Goal: Task Accomplishment & Management: Use online tool/utility

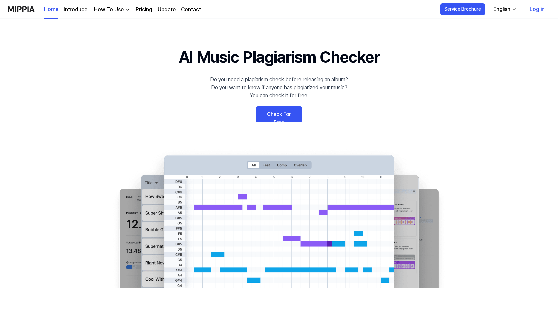
click at [276, 117] on link "Check For Free" at bounding box center [279, 114] width 47 height 16
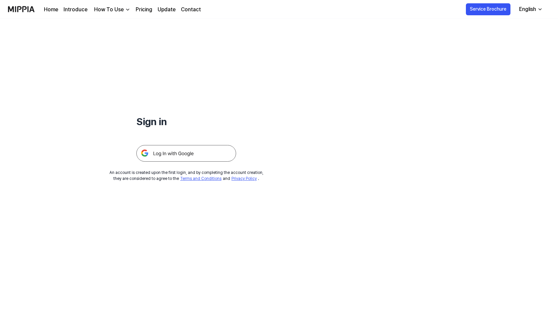
click at [181, 154] on img at bounding box center [186, 153] width 100 height 17
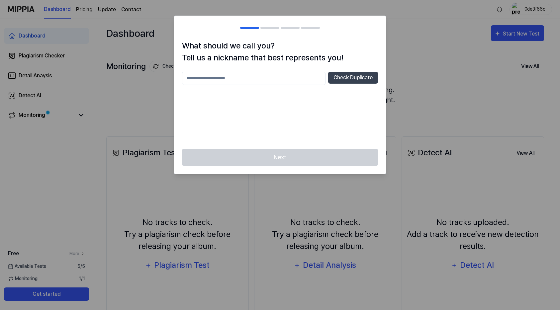
click at [308, 78] on input "text" at bounding box center [254, 78] width 144 height 13
type input "*****"
click at [367, 77] on button "Check Duplicate" at bounding box center [353, 78] width 50 height 12
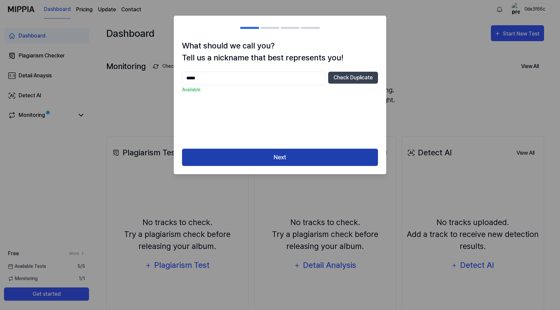
click at [278, 159] on button "Next" at bounding box center [280, 158] width 196 height 18
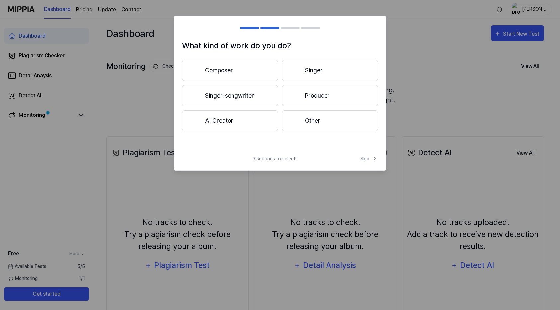
click at [241, 120] on button "AI Creator" at bounding box center [230, 120] width 96 height 21
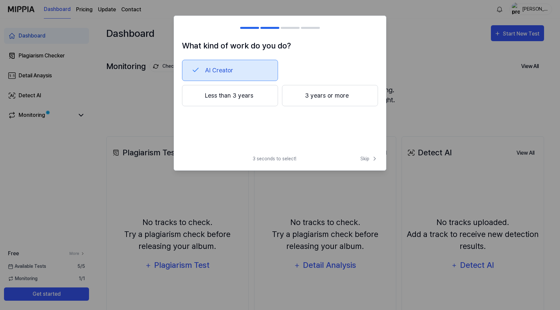
click at [262, 97] on button "Less than 3 years" at bounding box center [230, 95] width 96 height 21
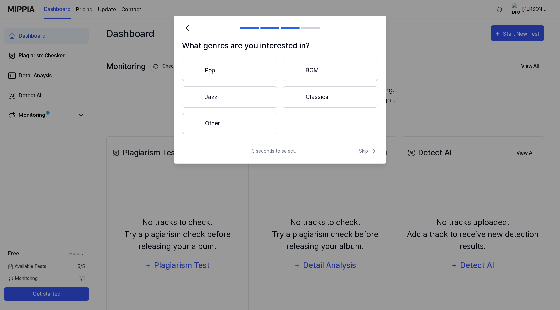
click at [273, 127] on button "Other" at bounding box center [229, 123] width 95 height 21
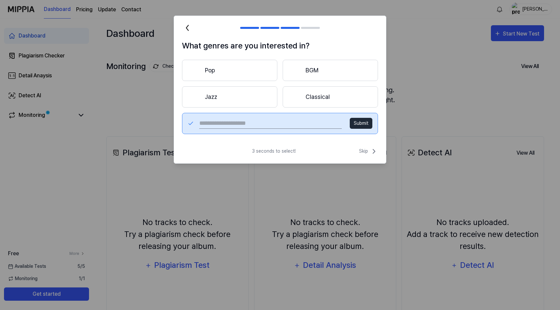
click at [273, 127] on input "text" at bounding box center [270, 123] width 143 height 11
type input "***"
click at [365, 124] on button "Submit" at bounding box center [361, 123] width 23 height 11
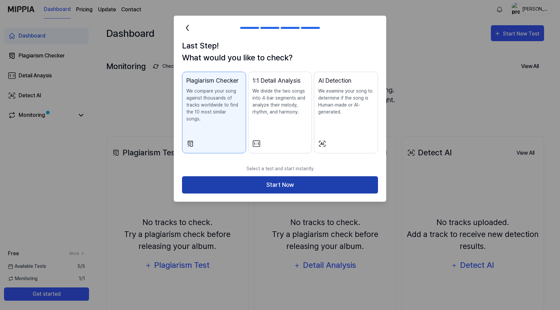
click at [250, 178] on button "Start Now" at bounding box center [280, 185] width 196 height 18
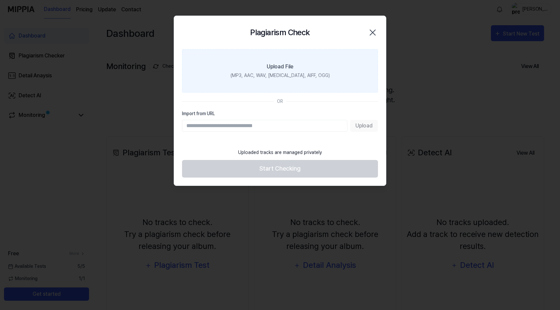
click at [239, 85] on label "Upload File (MP3, AAC, WAV, [MEDICAL_DATA], AIFF, OGG)" at bounding box center [280, 71] width 196 height 44
click at [0, 0] on input "Upload File (MP3, AAC, WAV, [MEDICAL_DATA], AIFF, OGG)" at bounding box center [0, 0] width 0 height 0
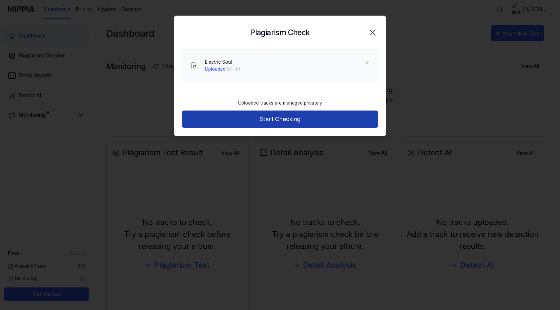
click at [240, 117] on button "Start Checking" at bounding box center [280, 120] width 196 height 18
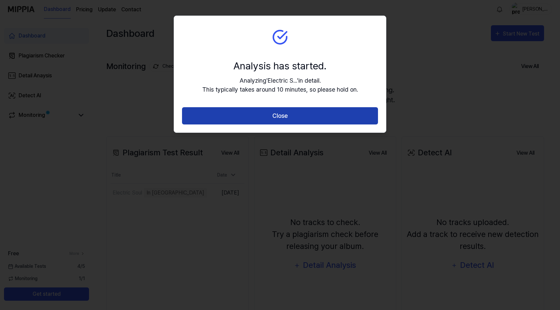
click at [279, 119] on button "Close" at bounding box center [280, 116] width 196 height 18
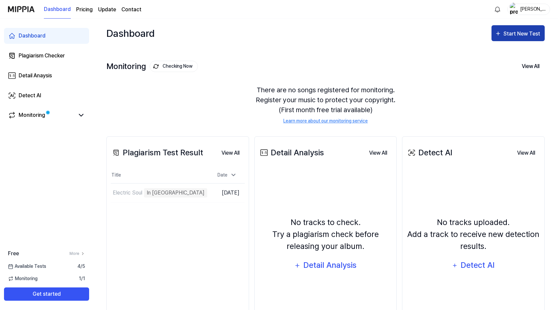
click at [511, 38] on div "Start New Test" at bounding box center [522, 34] width 38 height 9
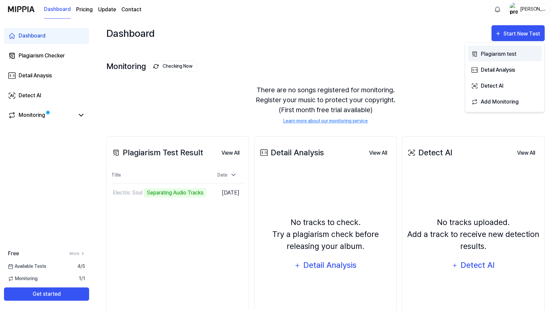
click at [491, 56] on div "Plagiarism test" at bounding box center [510, 54] width 58 height 9
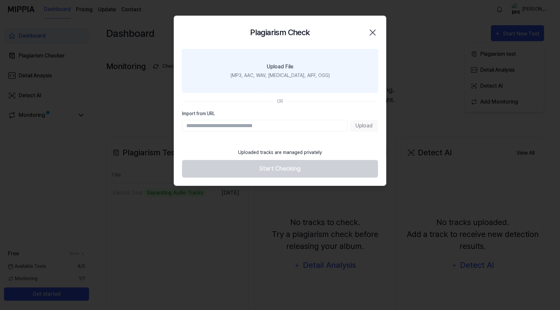
click at [294, 78] on div "(MP3, AAC, WAV, [MEDICAL_DATA], AIFF, OGG)" at bounding box center [280, 75] width 99 height 7
click at [0, 0] on input "Upload File (MP3, AAC, WAV, [MEDICAL_DATA], AIFF, OGG)" at bounding box center [0, 0] width 0 height 0
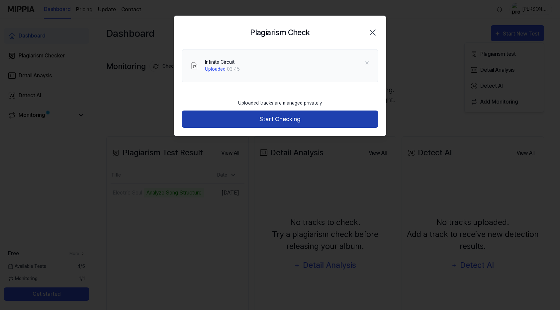
click at [250, 120] on button "Start Checking" at bounding box center [280, 120] width 196 height 18
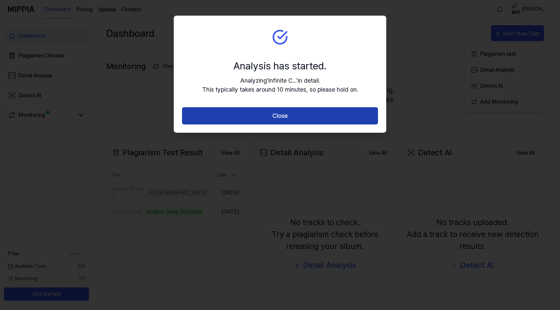
click at [355, 111] on button "Close" at bounding box center [280, 116] width 196 height 18
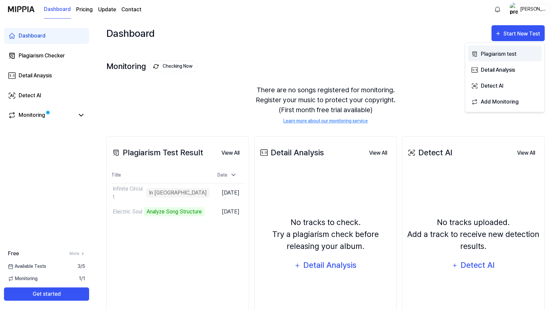
click at [495, 54] on div "Plagiarism test" at bounding box center [510, 54] width 58 height 9
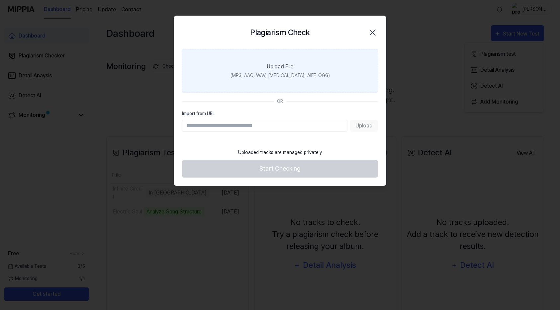
click at [285, 82] on label "Upload File (MP3, AAC, WAV, [MEDICAL_DATA], AIFF, OGG)" at bounding box center [280, 71] width 196 height 44
click at [0, 0] on input "Upload File (MP3, AAC, WAV, [MEDICAL_DATA], AIFF, OGG)" at bounding box center [0, 0] width 0 height 0
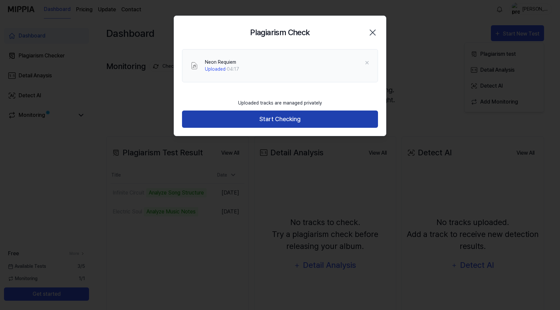
click at [251, 119] on button "Start Checking" at bounding box center [280, 120] width 196 height 18
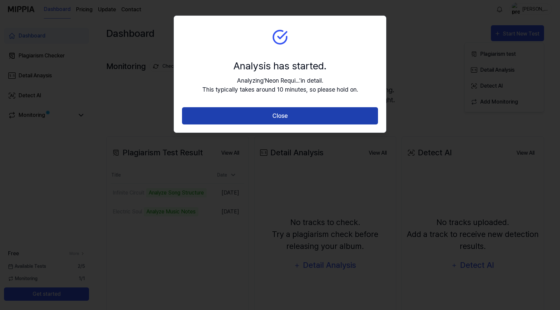
click at [347, 117] on button "Close" at bounding box center [280, 116] width 196 height 18
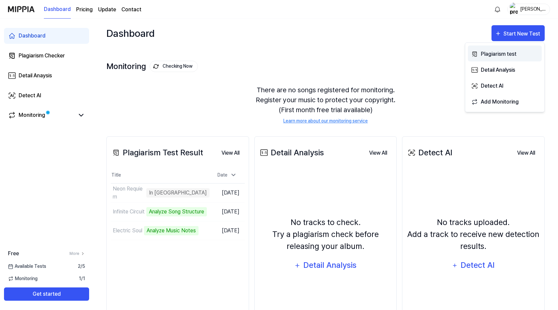
click at [497, 53] on div "Plagiarism test" at bounding box center [510, 54] width 58 height 9
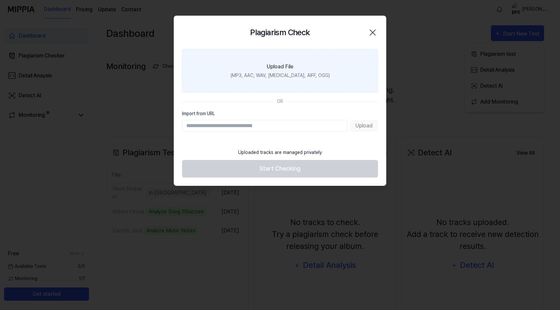
click at [310, 81] on label "Upload File (MP3, AAC, WAV, [MEDICAL_DATA], AIFF, OGG)" at bounding box center [280, 71] width 196 height 44
click at [0, 0] on input "Upload File (MP3, AAC, WAV, [MEDICAL_DATA], AIFF, OGG)" at bounding box center [0, 0] width 0 height 0
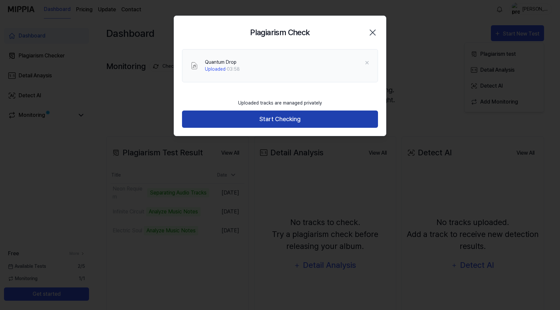
click at [318, 117] on button "Start Checking" at bounding box center [280, 120] width 196 height 18
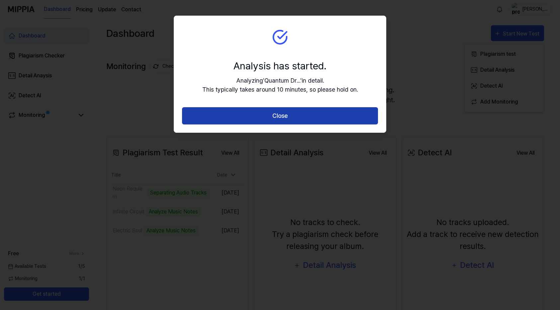
click at [321, 117] on button "Close" at bounding box center [280, 116] width 196 height 18
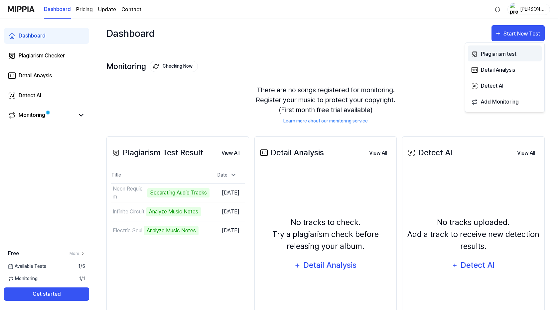
click at [494, 53] on div "Plagiarism test" at bounding box center [510, 54] width 58 height 9
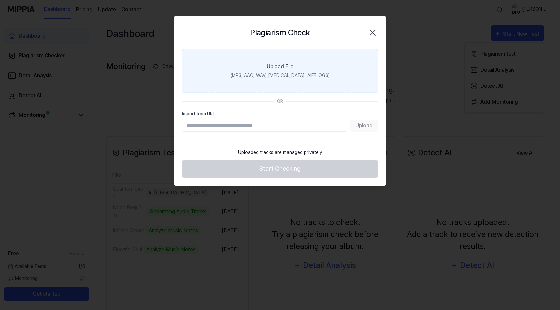
click at [313, 84] on label "Upload File (MP3, AAC, WAV, [MEDICAL_DATA], AIFF, OGG)" at bounding box center [280, 71] width 196 height 44
click at [0, 0] on input "Upload File (MP3, AAC, WAV, [MEDICAL_DATA], AIFF, OGG)" at bounding box center [0, 0] width 0 height 0
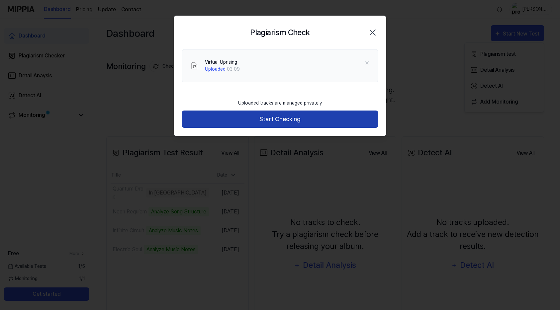
click at [237, 123] on button "Start Checking" at bounding box center [280, 120] width 196 height 18
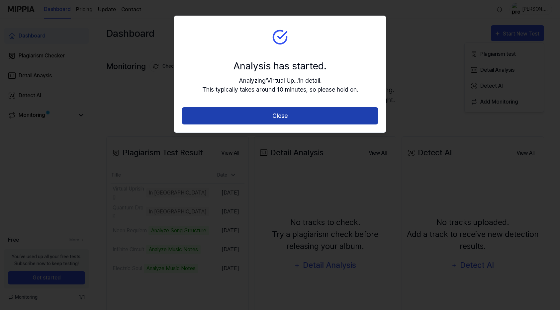
click at [234, 117] on button "Close" at bounding box center [280, 116] width 196 height 18
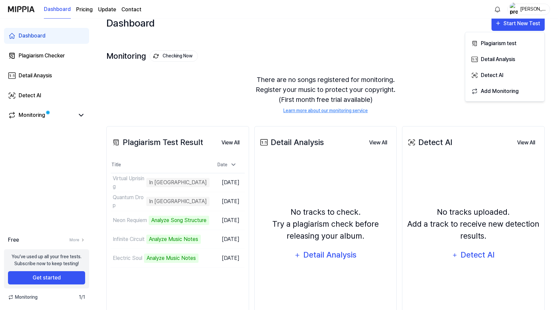
scroll to position [11, 0]
click at [72, 243] on link "More" at bounding box center [77, 240] width 16 height 6
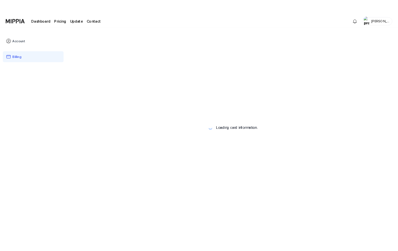
scroll to position [0, 0]
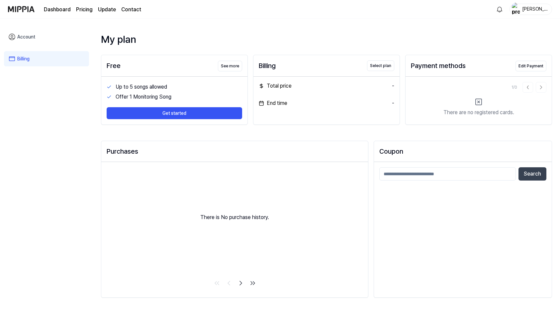
click at [52, 10] on link "Dashboard" at bounding box center [57, 10] width 27 height 8
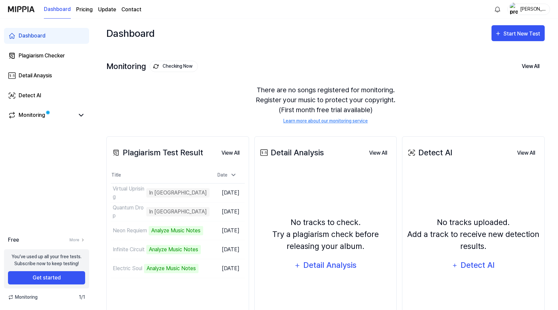
click at [127, 11] on link "Contact" at bounding box center [131, 10] width 20 height 8
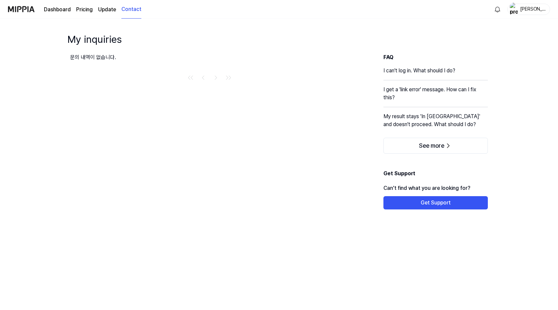
click at [110, 11] on link "Update" at bounding box center [107, 10] width 18 height 8
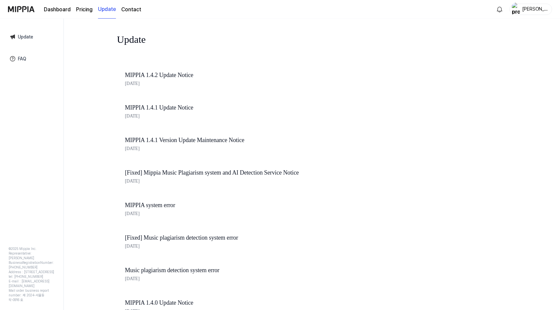
click at [18, 57] on link "FAQ" at bounding box center [32, 58] width 54 height 15
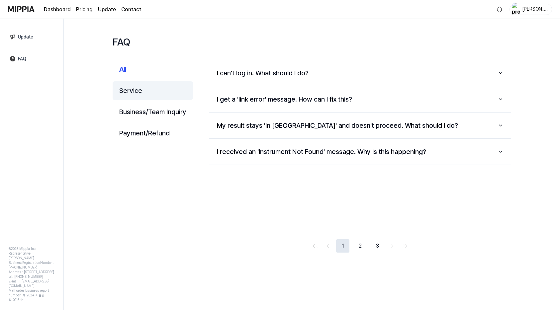
click at [129, 96] on button "Service" at bounding box center [153, 90] width 80 height 19
click at [56, 10] on link "Dashboard" at bounding box center [57, 10] width 27 height 8
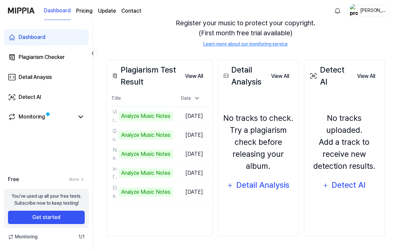
scroll to position [77, 0]
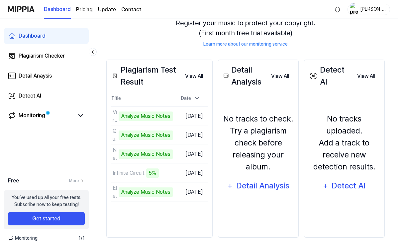
click at [223, 211] on div "Plagiarism Test Result View All Plagiarism Test Result Title Date Virtual Upris…" at bounding box center [245, 148] width 278 height 204
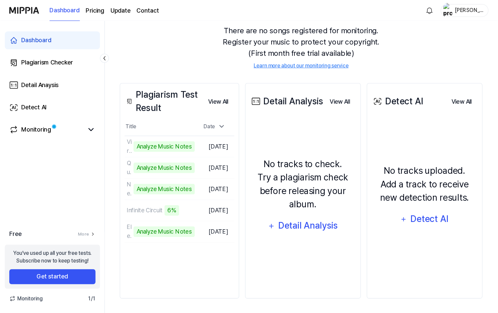
scroll to position [45, 0]
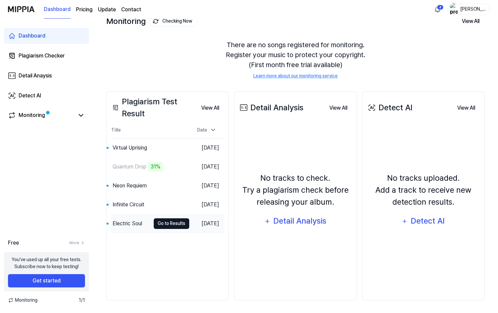
click at [160, 224] on button "Go to Results" at bounding box center [172, 223] width 36 height 11
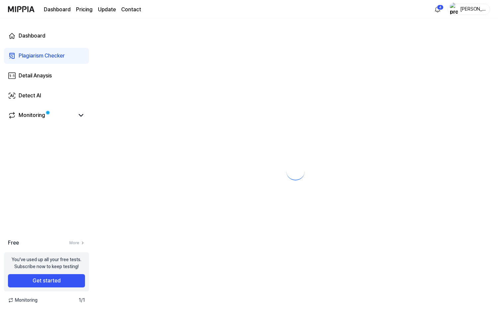
scroll to position [0, 0]
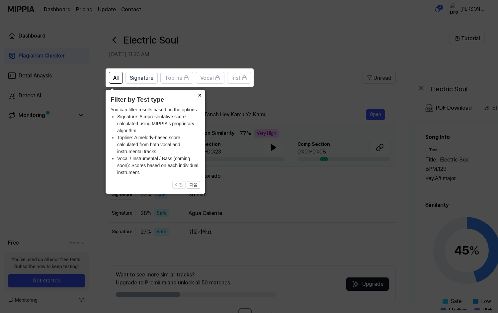
click at [200, 94] on button "×" at bounding box center [200, 94] width 11 height 9
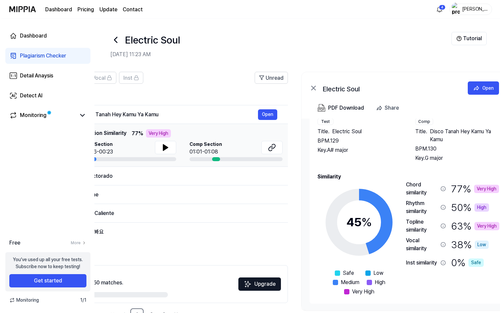
scroll to position [0, 130]
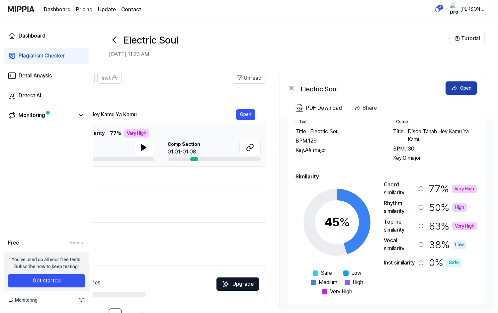
click at [458, 91] on button "Open" at bounding box center [461, 87] width 31 height 13
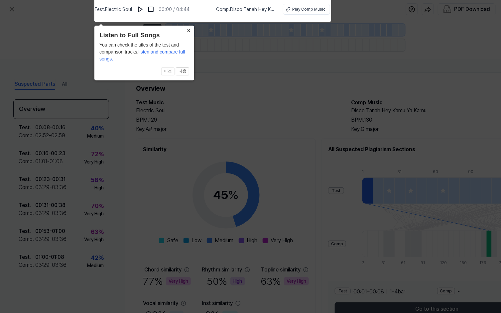
click at [189, 30] on button "×" at bounding box center [188, 30] width 11 height 9
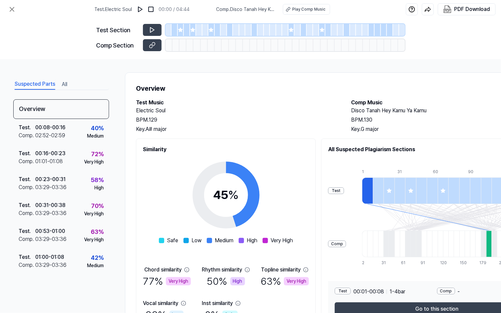
click at [181, 33] on div at bounding box center [181, 30] width 6 height 12
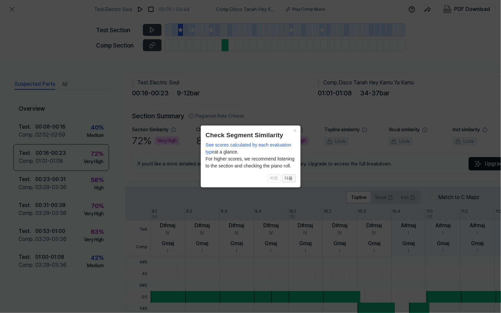
click at [289, 176] on button "다음" at bounding box center [288, 178] width 13 height 8
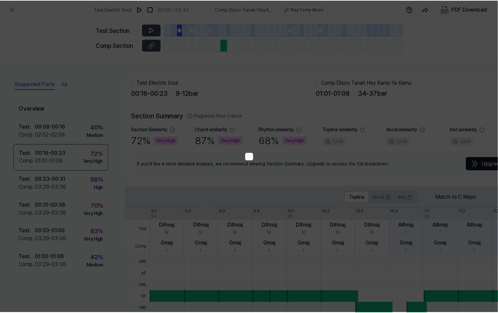
scroll to position [129, 39]
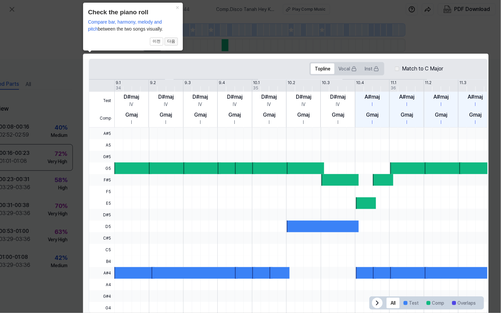
click at [173, 41] on button "다음" at bounding box center [171, 42] width 13 height 8
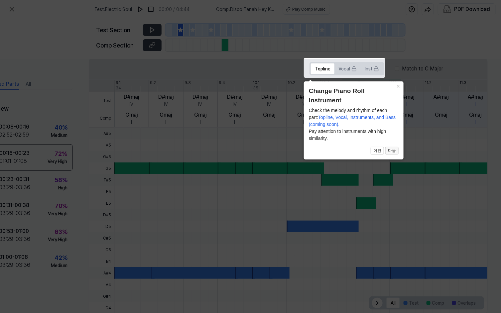
click at [392, 151] on button "다음" at bounding box center [391, 151] width 13 height 8
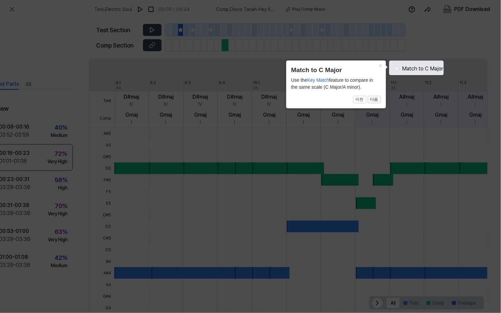
click at [374, 97] on button "다음" at bounding box center [374, 100] width 13 height 8
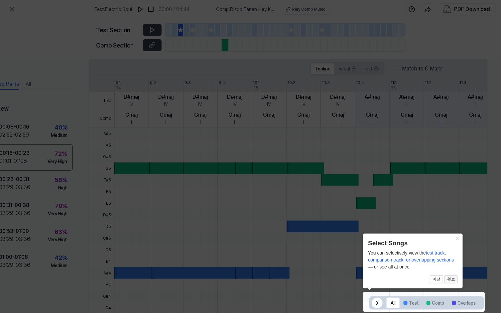
click at [453, 280] on button "완료" at bounding box center [450, 279] width 13 height 8
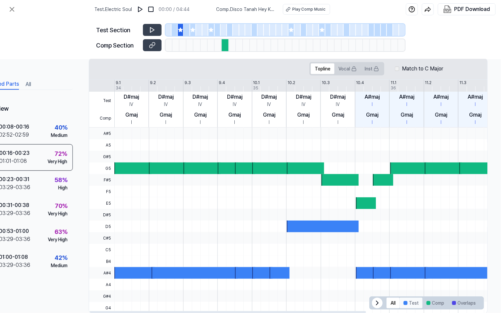
click at [403, 301] on div at bounding box center [405, 303] width 4 height 4
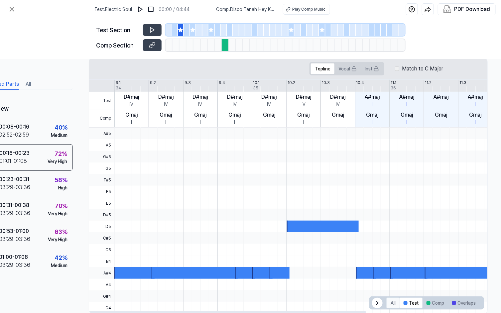
click at [387, 301] on button "All" at bounding box center [392, 303] width 13 height 11
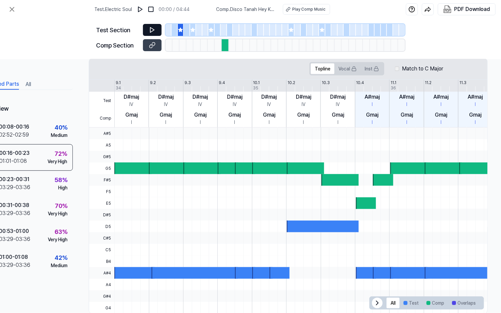
click at [157, 30] on button at bounding box center [152, 30] width 19 height 12
click at [155, 46] on icon at bounding box center [152, 45] width 7 height 7
click at [193, 32] on icon at bounding box center [192, 29] width 5 height 5
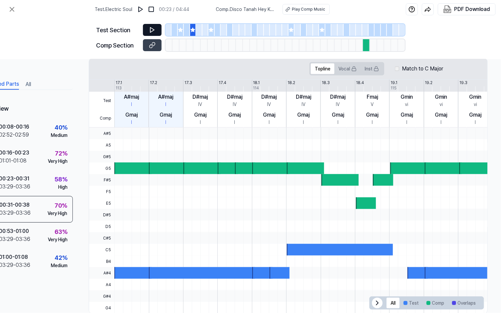
click at [155, 29] on icon at bounding box center [152, 30] width 7 height 7
click at [155, 46] on icon at bounding box center [152, 45] width 7 height 7
click at [211, 33] on div at bounding box center [211, 30] width 6 height 12
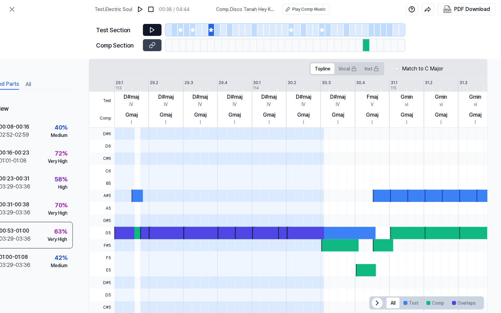
click at [144, 25] on button at bounding box center [152, 30] width 19 height 12
click at [154, 48] on icon at bounding box center [152, 45] width 7 height 7
click at [292, 30] on icon at bounding box center [291, 30] width 4 height 4
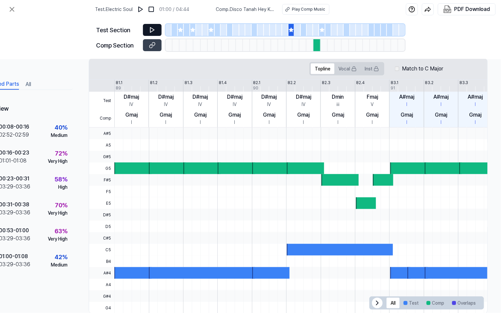
click at [156, 32] on button at bounding box center [152, 30] width 19 height 12
click at [154, 45] on icon at bounding box center [153, 45] width 3 height 4
click at [322, 31] on icon at bounding box center [322, 30] width 4 height 4
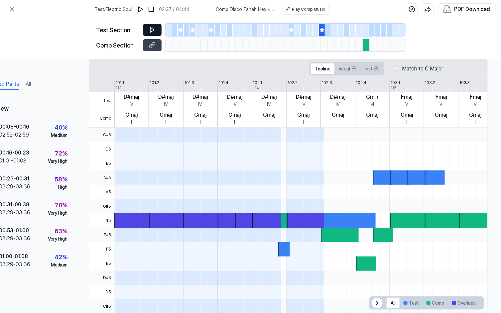
click at [155, 29] on icon at bounding box center [152, 30] width 7 height 7
click at [152, 45] on icon at bounding box center [153, 45] width 3 height 4
click at [11, 10] on icon at bounding box center [12, 9] width 8 height 8
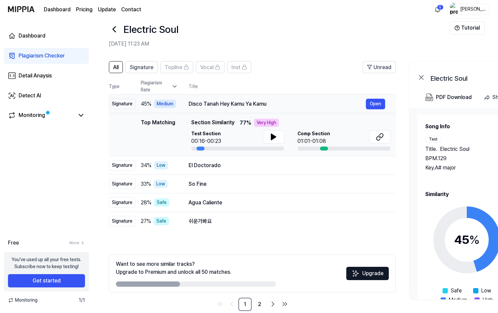
scroll to position [22, 0]
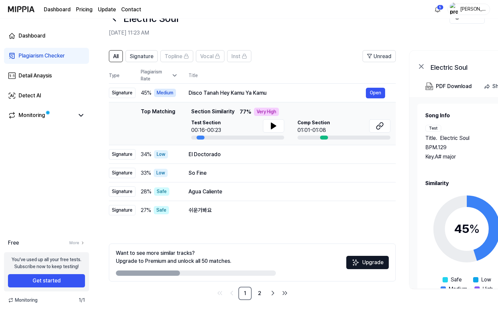
click at [116, 21] on icon at bounding box center [114, 18] width 11 height 11
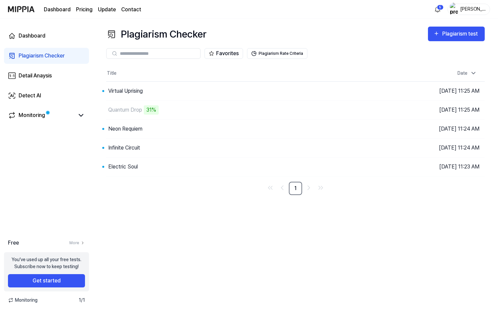
scroll to position [0, 0]
click at [260, 153] on div "Infinite Circuit" at bounding box center [215, 148] width 218 height 19
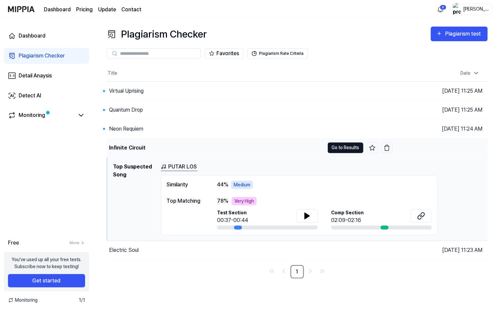
click at [343, 147] on button "Go to Results" at bounding box center [346, 148] width 36 height 11
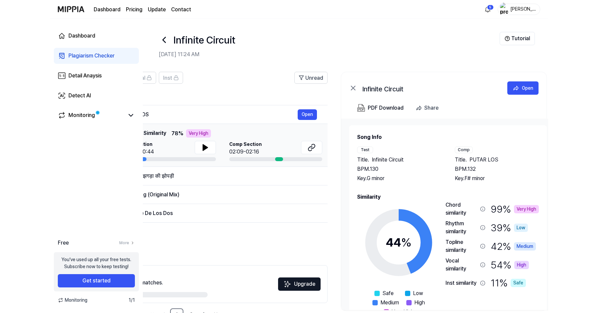
scroll to position [0, 130]
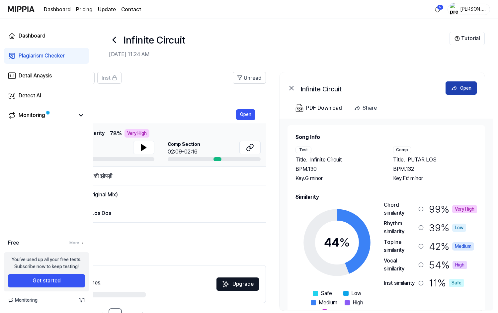
click at [456, 87] on 1 at bounding box center [454, 88] width 5 height 4
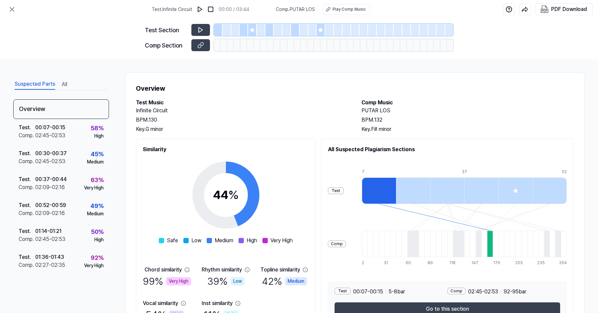
click at [251, 28] on icon at bounding box center [252, 29] width 5 height 5
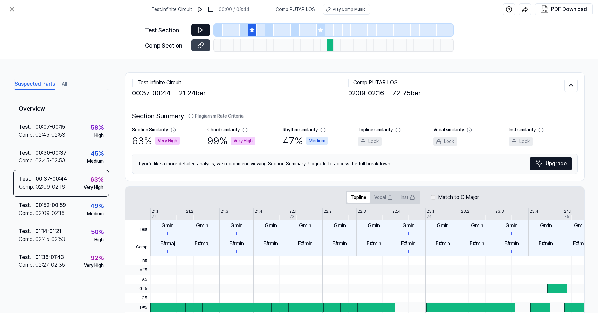
click at [203, 29] on icon at bounding box center [200, 30] width 7 height 7
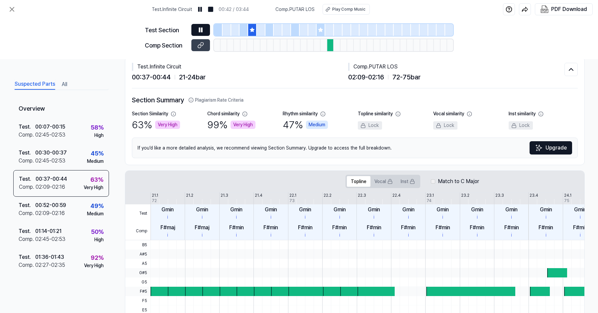
scroll to position [18, 0]
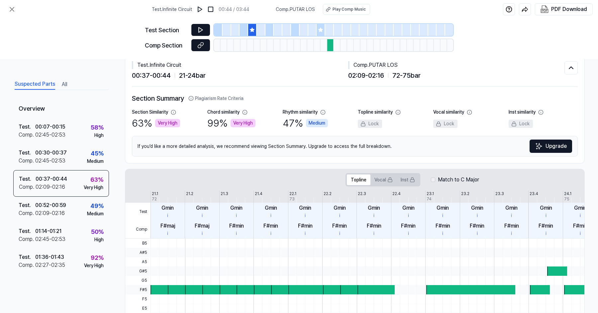
click at [199, 46] on icon at bounding box center [200, 45] width 7 height 7
click at [322, 29] on icon at bounding box center [321, 30] width 4 height 4
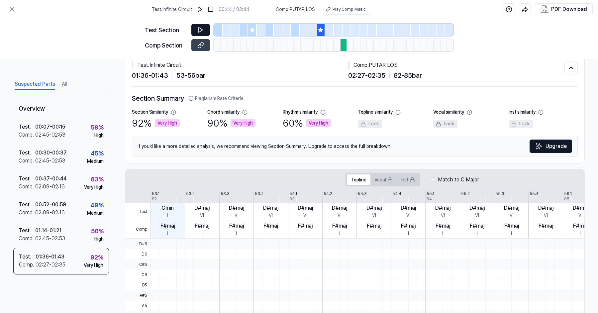
click at [202, 29] on icon at bounding box center [201, 30] width 4 height 5
click at [205, 48] on button at bounding box center [200, 45] width 19 height 12
click at [11, 10] on icon at bounding box center [12, 9] width 8 height 8
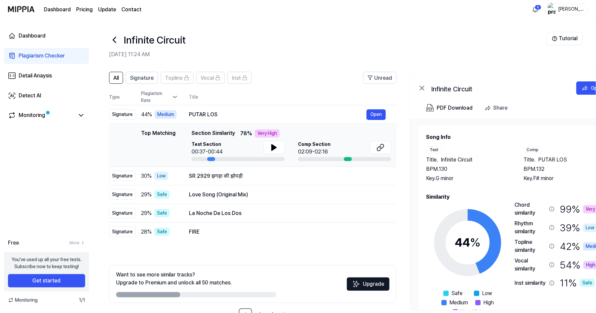
click at [115, 41] on icon at bounding box center [114, 40] width 11 height 11
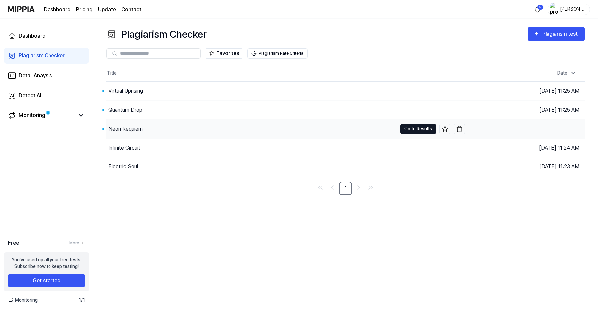
click at [409, 125] on button "Go to Results" at bounding box center [418, 129] width 36 height 11
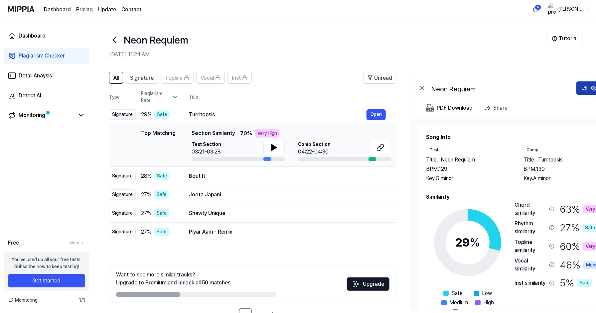
click at [560, 86] on button "Open" at bounding box center [591, 87] width 31 height 13
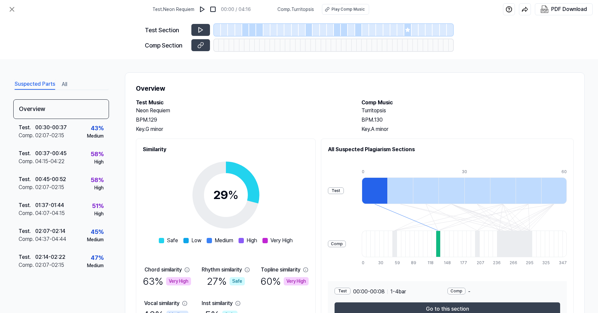
click at [408, 31] on icon at bounding box center [407, 30] width 4 height 4
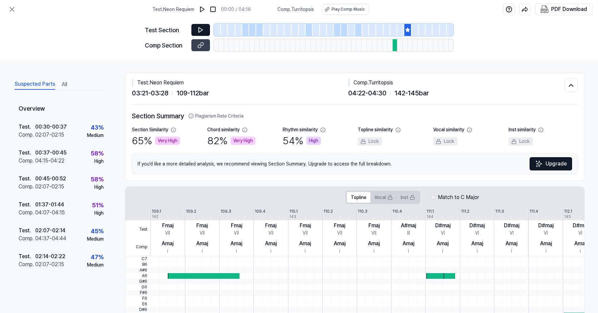
click at [200, 24] on button at bounding box center [200, 30] width 19 height 12
click at [196, 49] on button at bounding box center [200, 45] width 19 height 12
click at [13, 10] on icon at bounding box center [12, 9] width 8 height 8
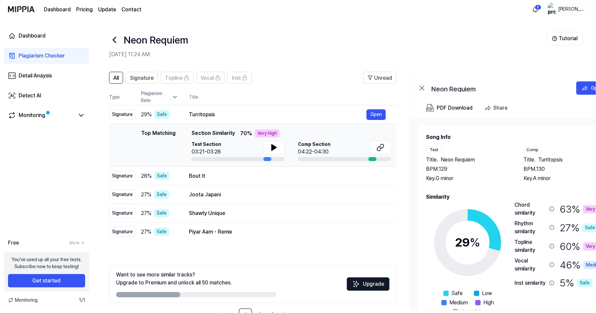
click at [115, 37] on icon at bounding box center [114, 40] width 11 height 11
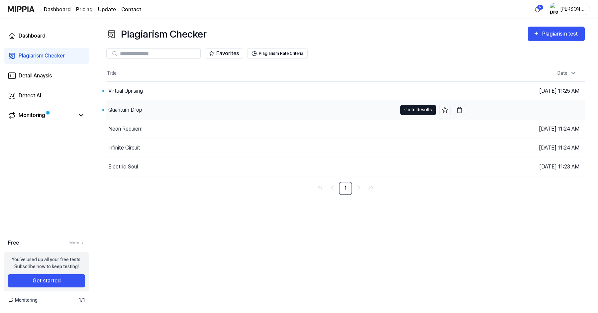
click at [412, 109] on button "Go to Results" at bounding box center [418, 110] width 36 height 11
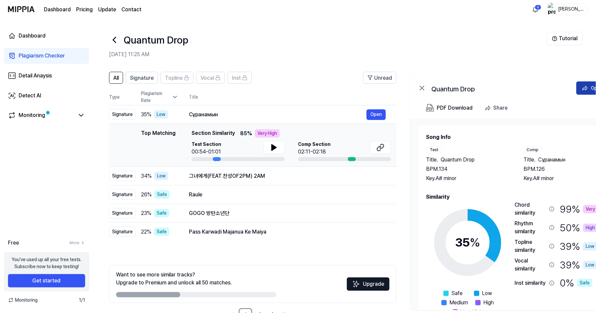
click at [560, 88] on icon at bounding box center [584, 88] width 7 height 7
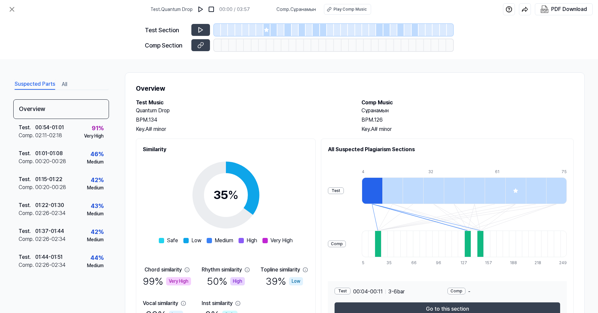
click at [267, 32] on icon at bounding box center [266, 29] width 5 height 5
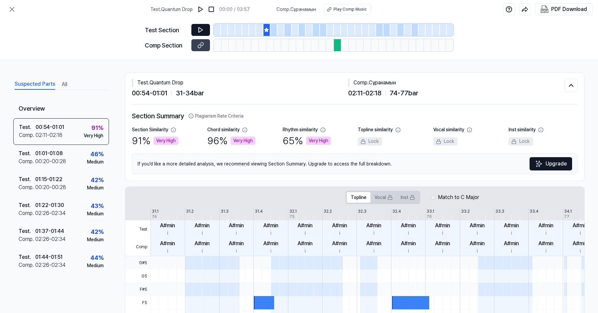
click at [203, 29] on icon at bounding box center [200, 30] width 7 height 7
click at [196, 45] on button at bounding box center [200, 45] width 19 height 12
click at [12, 9] on icon at bounding box center [12, 9] width 4 height 4
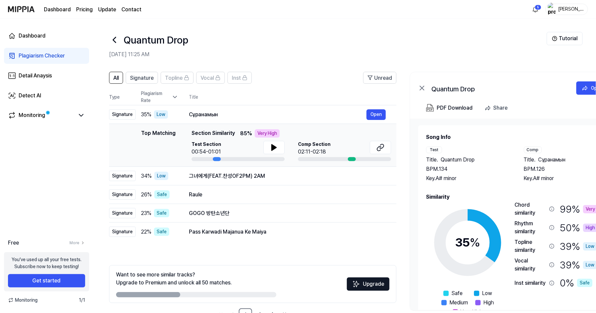
click at [113, 39] on icon at bounding box center [114, 40] width 11 height 11
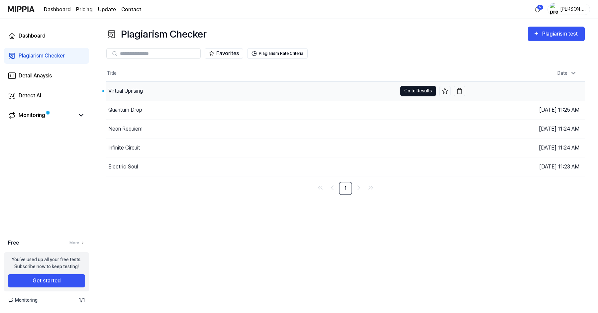
click at [416, 92] on button "Go to Results" at bounding box center [418, 91] width 36 height 11
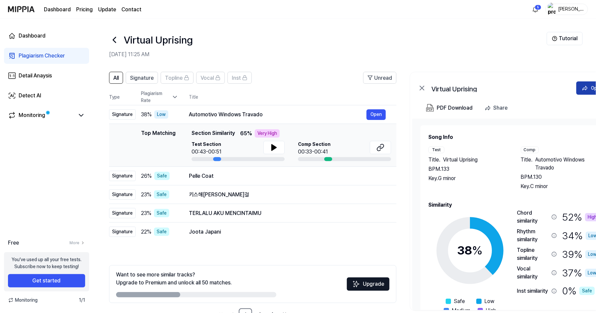
click at [560, 90] on icon at bounding box center [584, 88] width 7 height 7
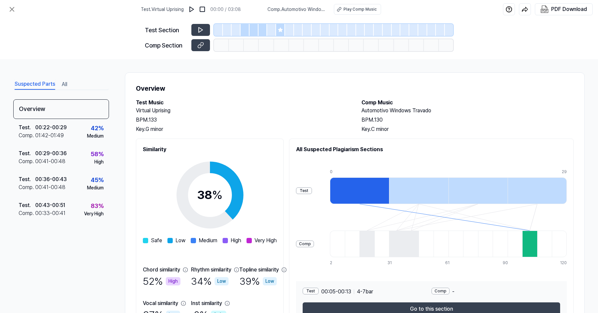
click at [281, 31] on icon at bounding box center [280, 30] width 4 height 4
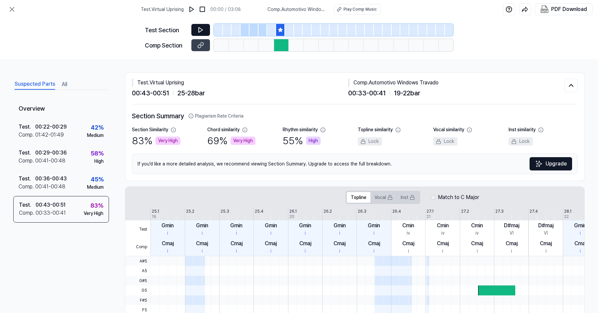
click at [202, 25] on button at bounding box center [200, 30] width 19 height 12
click at [196, 48] on button at bounding box center [200, 45] width 19 height 12
